Goal: Task Accomplishment & Management: Manage account settings

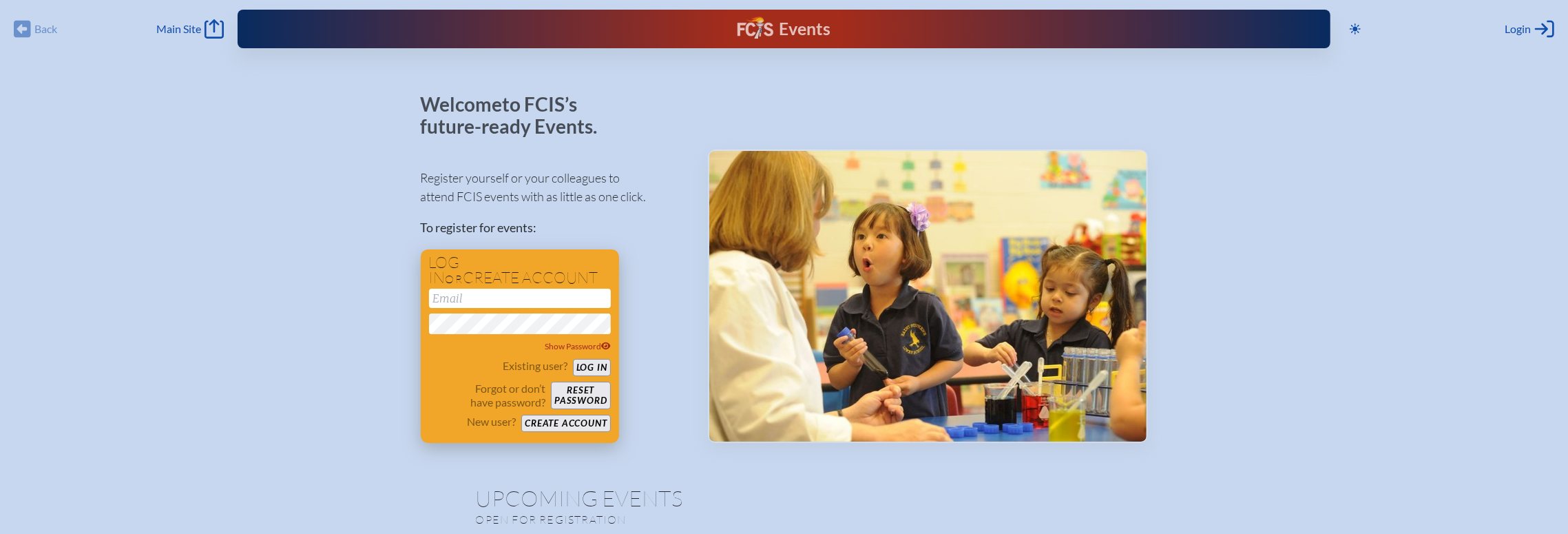
type input "[EMAIL_ADDRESS][DOMAIN_NAME]"
click at [582, 368] on button "Log in" at bounding box center [592, 367] width 38 height 17
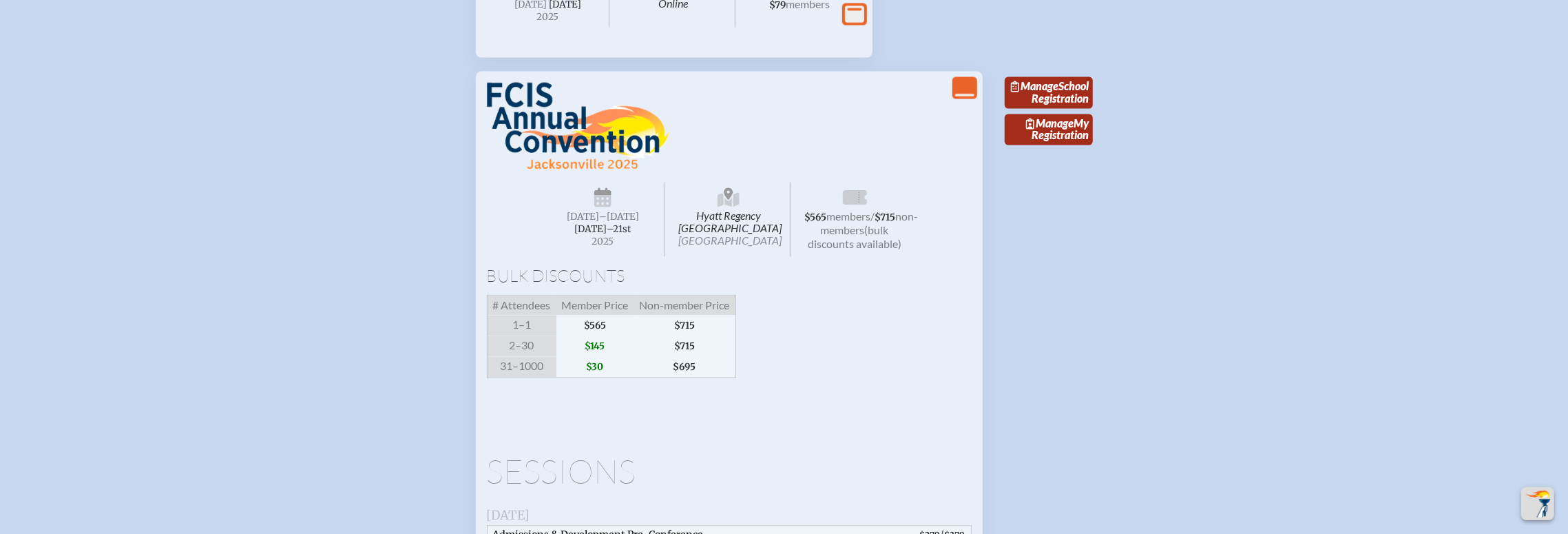
scroll to position [2296, 0]
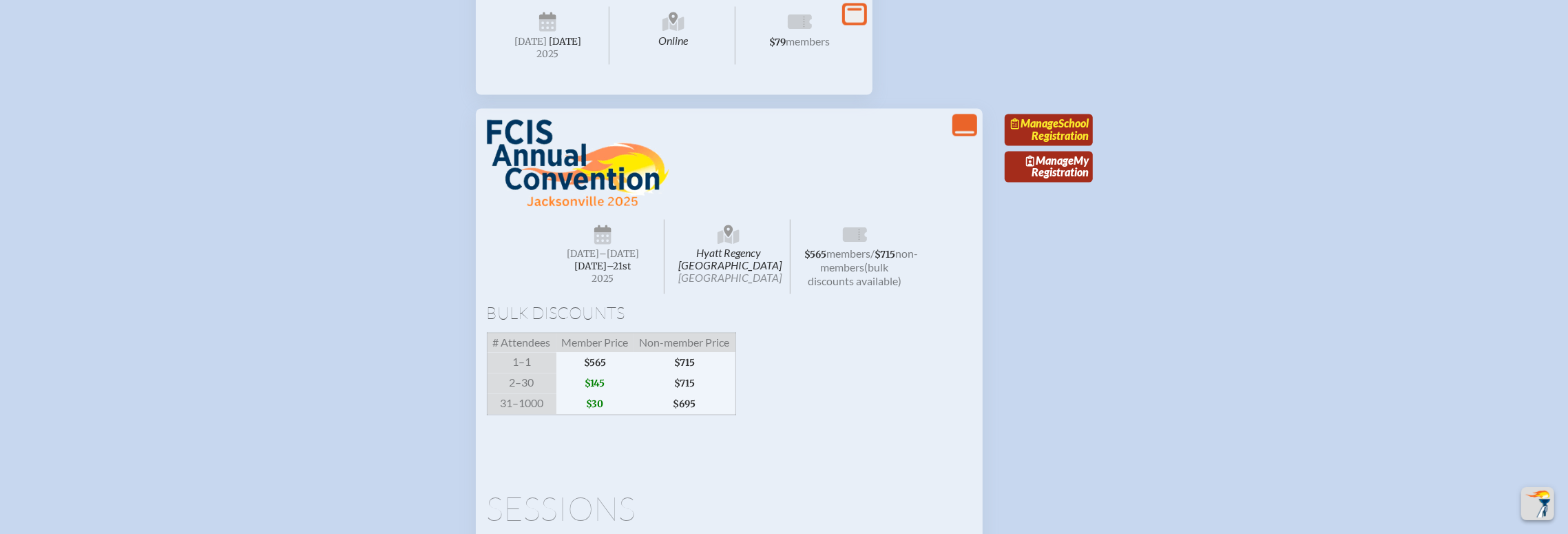
click at [1059, 130] on span "Manage" at bounding box center [1035, 124] width 48 height 13
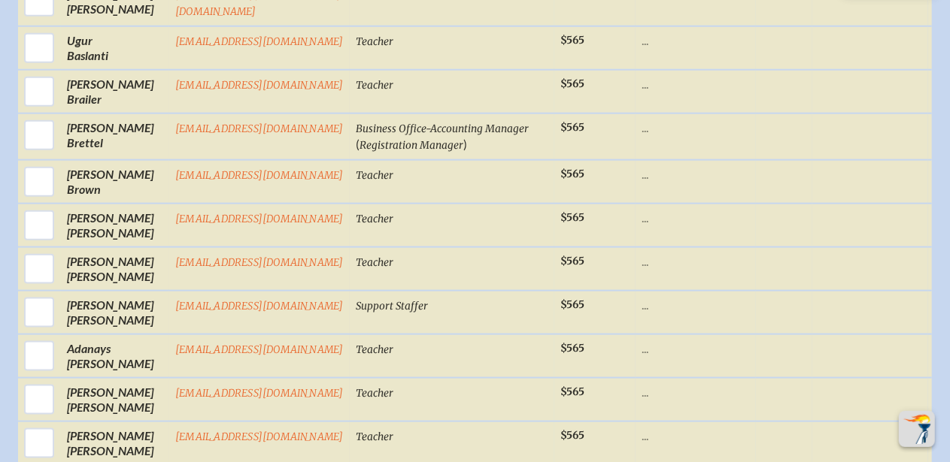
scroll to position [820, 0]
